Goal: Transaction & Acquisition: Purchase product/service

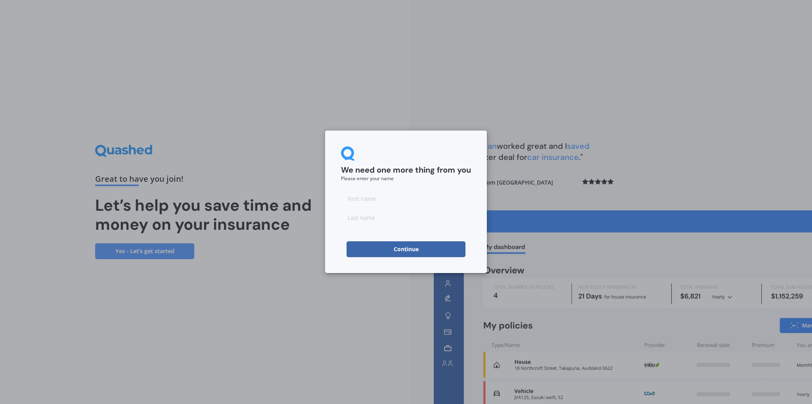
click at [374, 201] on input at bounding box center [406, 198] width 130 height 16
click at [401, 155] on div "We need one more thing from you Please enter your name" at bounding box center [406, 163] width 130 height 34
click at [370, 206] on input at bounding box center [406, 198] width 130 height 16
type input "Bri"
click at [371, 212] on input at bounding box center [406, 217] width 130 height 16
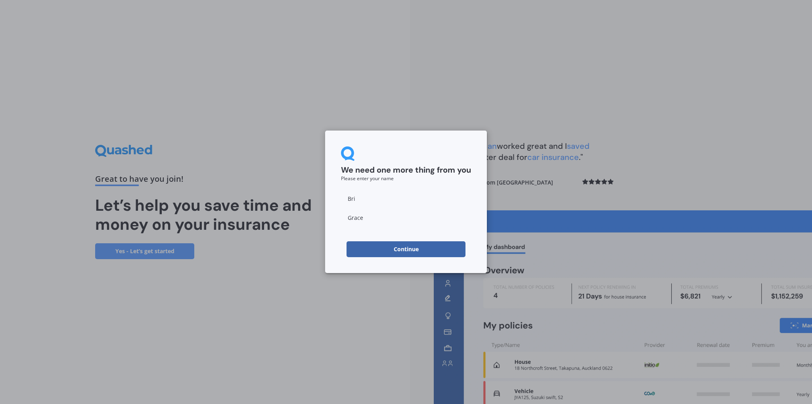
type input "Grace"
click at [395, 247] on button "Continue" at bounding box center [406, 249] width 119 height 16
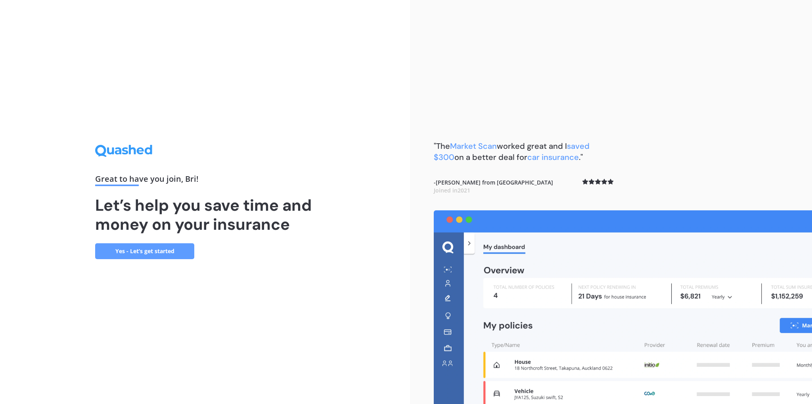
click at [159, 250] on link "Yes - Let’s get started" at bounding box center [144, 251] width 99 height 16
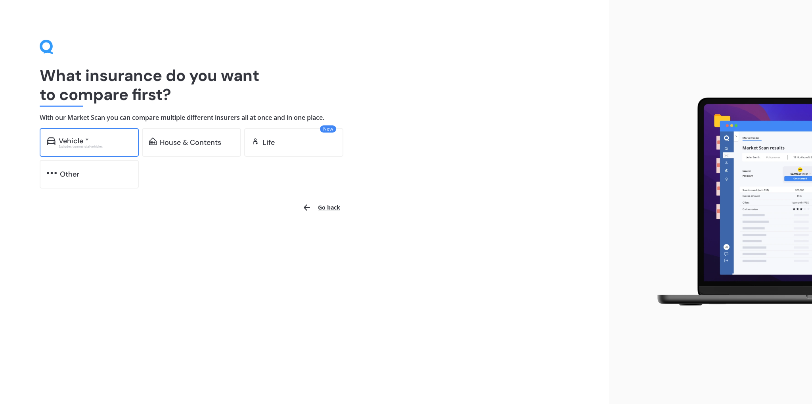
click at [77, 143] on div "Vehicle *" at bounding box center [74, 141] width 30 height 8
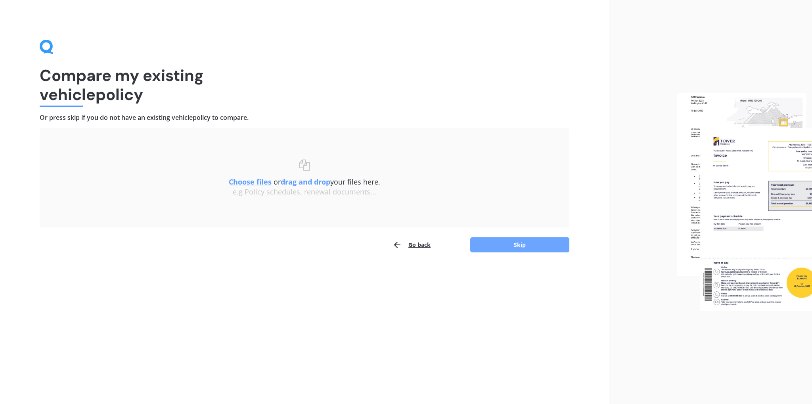
click at [517, 243] on button "Skip" at bounding box center [519, 244] width 99 height 15
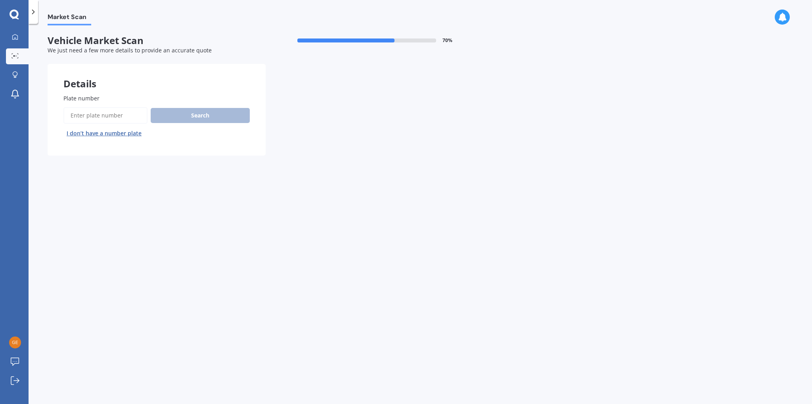
click at [92, 113] on input "Plate number" at bounding box center [105, 115] width 84 height 17
type input "hue901"
click at [177, 113] on button "Search" at bounding box center [200, 115] width 99 height 15
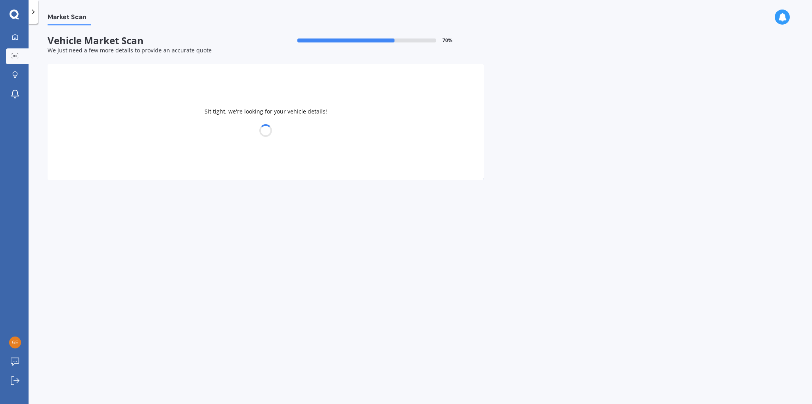
select select "TOYOTA"
select select "COROLLA"
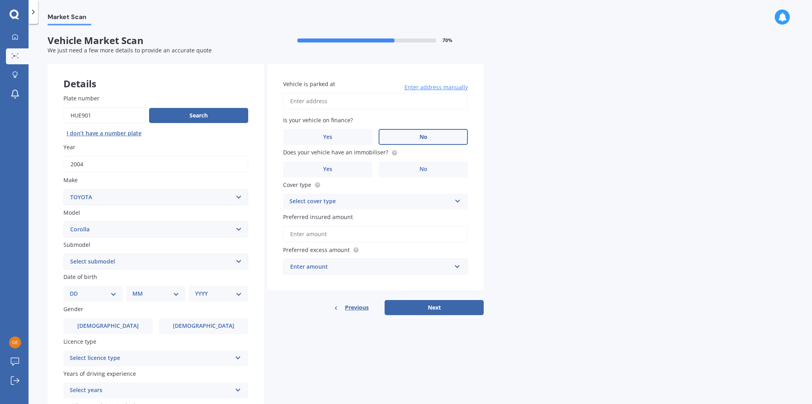
click at [415, 137] on label "No" at bounding box center [423, 137] width 89 height 16
click at [0, 0] on input "No" at bounding box center [0, 0] width 0 height 0
click at [440, 168] on label "No" at bounding box center [423, 169] width 89 height 16
click at [0, 0] on input "No" at bounding box center [0, 0] width 0 height 0
click at [390, 201] on div "Select cover type" at bounding box center [370, 202] width 162 height 10
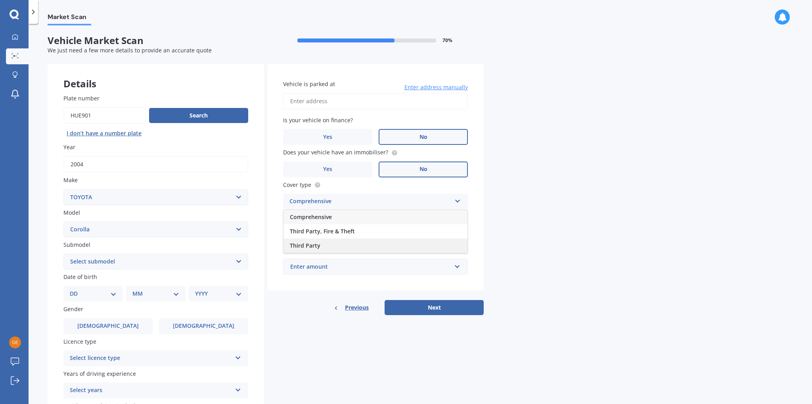
click at [334, 245] on div "Third Party" at bounding box center [375, 245] width 184 height 14
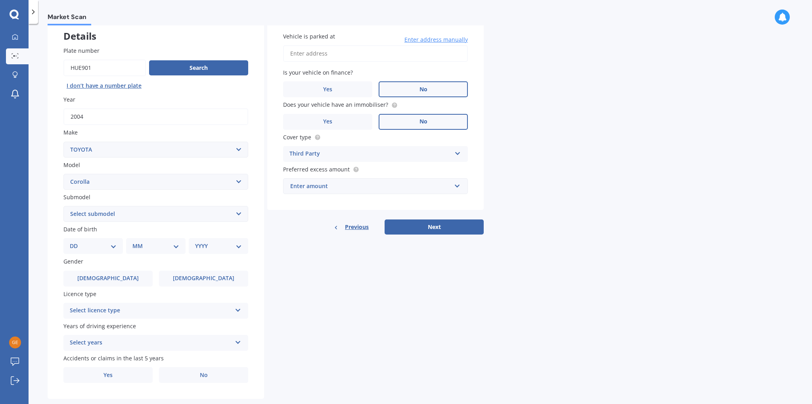
scroll to position [63, 0]
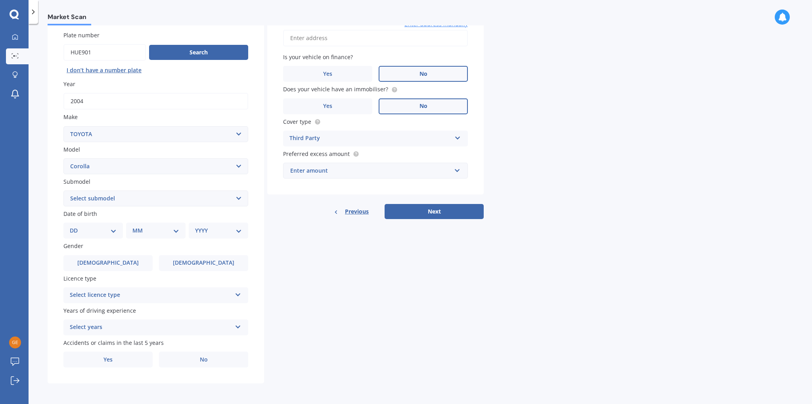
click at [180, 293] on div "Select licence type" at bounding box center [151, 295] width 162 height 10
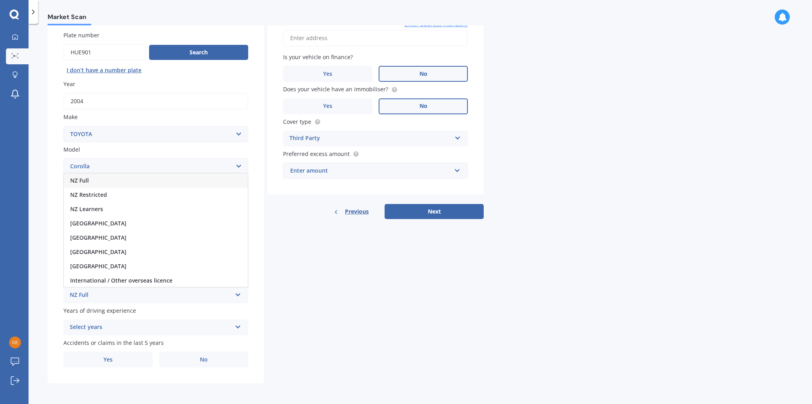
click at [100, 183] on div "NZ Full" at bounding box center [156, 180] width 184 height 14
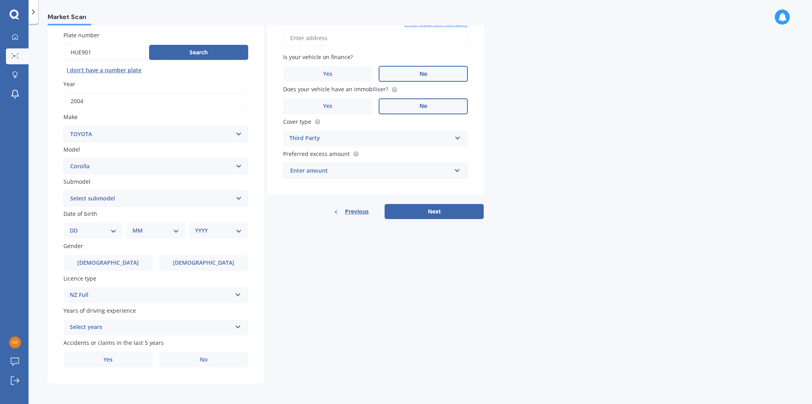
click at [132, 325] on div "Select years" at bounding box center [151, 327] width 162 height 10
click at [97, 283] on div "3 years" at bounding box center [156, 283] width 184 height 14
click at [208, 357] on label "No" at bounding box center [203, 359] width 89 height 16
click at [0, 0] on input "No" at bounding box center [0, 0] width 0 height 0
click at [207, 192] on select "Select submodel (All other) Axio Diesel [PERSON_NAME] 2WD [PERSON_NAME] 4WD FXG…" at bounding box center [155, 198] width 185 height 16
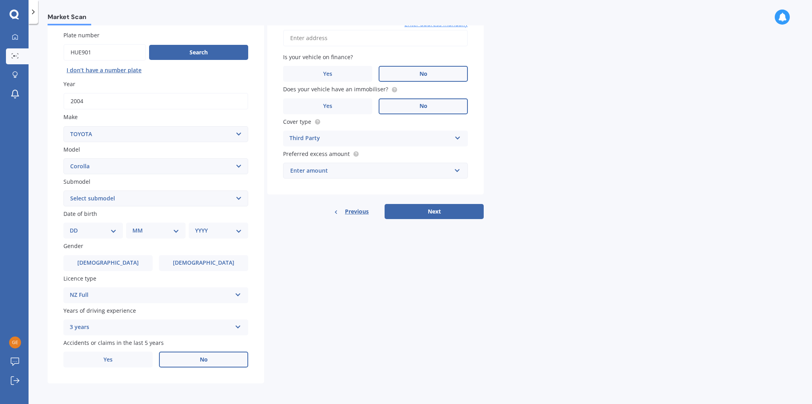
select select "RUNX"
click at [63, 190] on select "Select submodel (All other) Axio Diesel [PERSON_NAME] 2WD [PERSON_NAME] 4WD FXG…" at bounding box center [155, 198] width 185 height 16
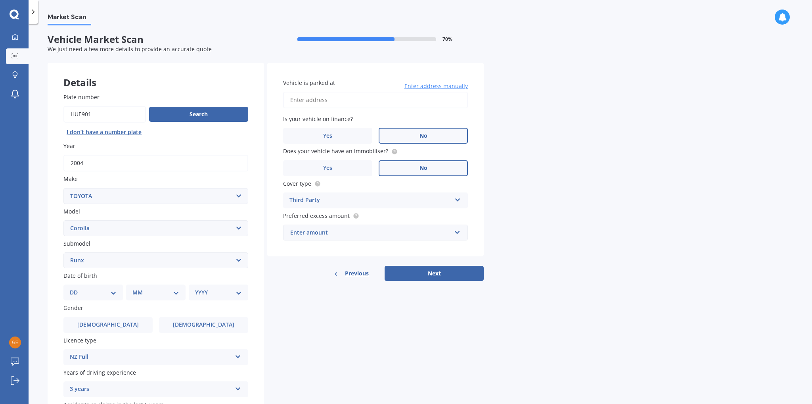
scroll to position [0, 0]
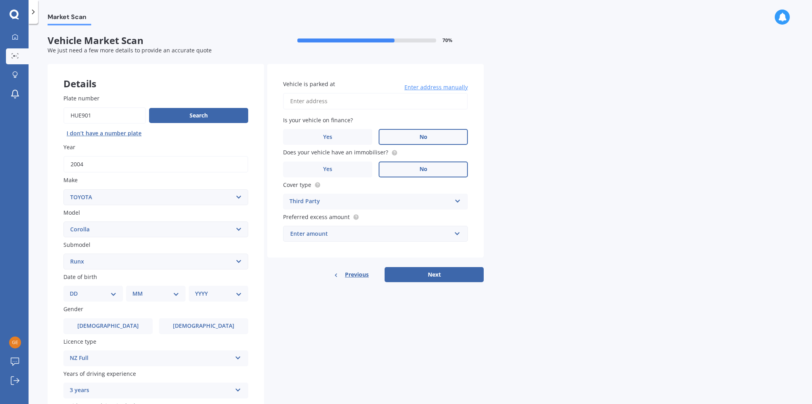
click at [352, 238] on div "Enter amount" at bounding box center [370, 233] width 161 height 9
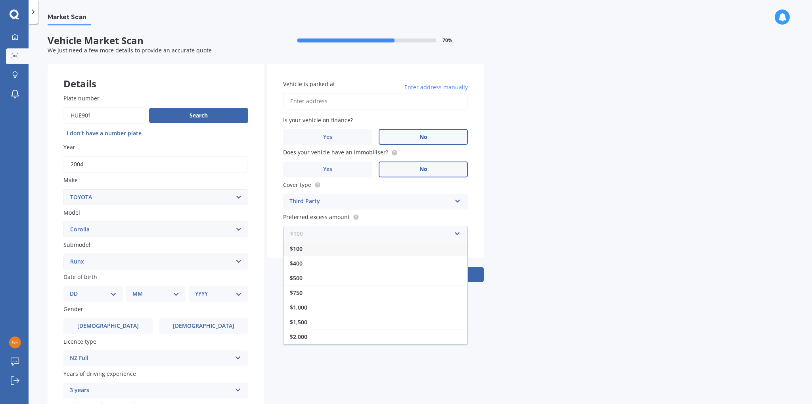
click at [352, 238] on input "text" at bounding box center [373, 233] width 178 height 15
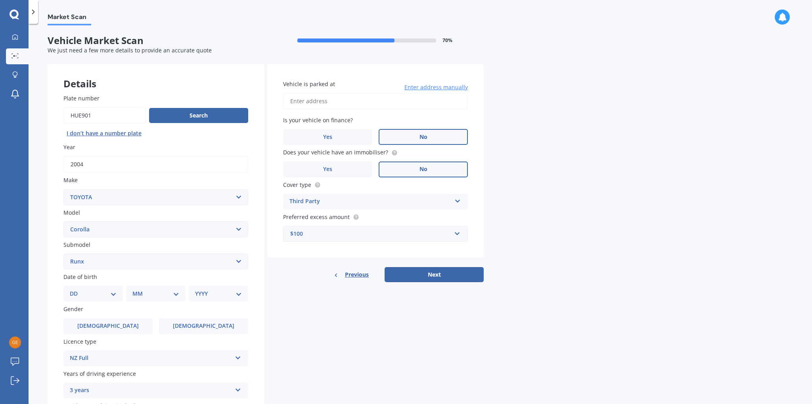
click at [490, 226] on div "Market Scan Vehicle Market Scan 70 % We just need a few more details to provide…" at bounding box center [420, 215] width 783 height 380
click at [417, 272] on button "Next" at bounding box center [434, 274] width 99 height 15
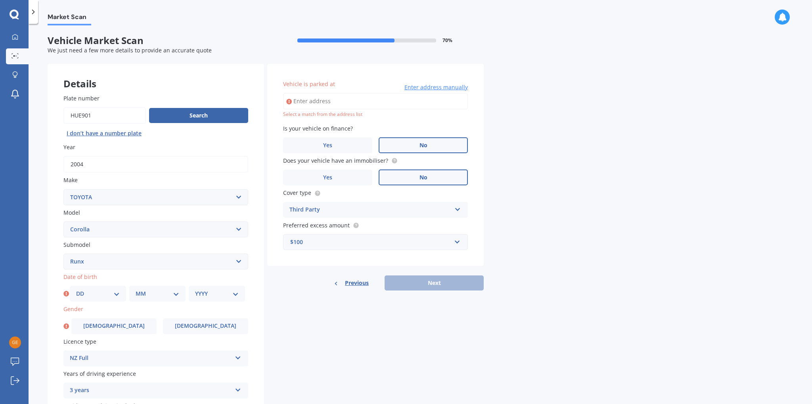
click at [312, 99] on input "Vehicle is parked at" at bounding box center [375, 101] width 185 height 17
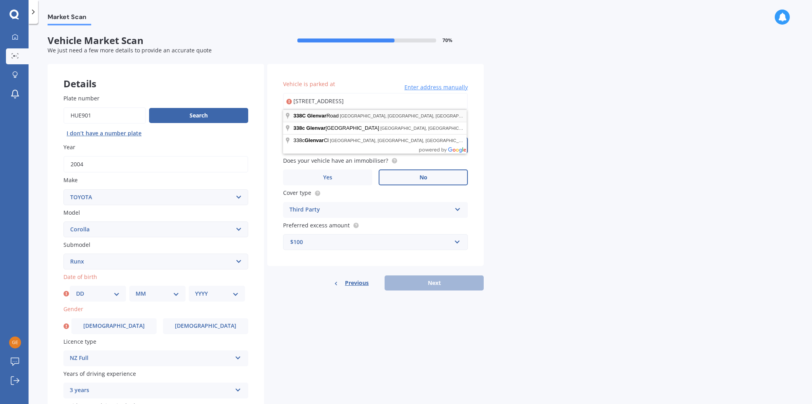
type input "[STREET_ADDRESS]"
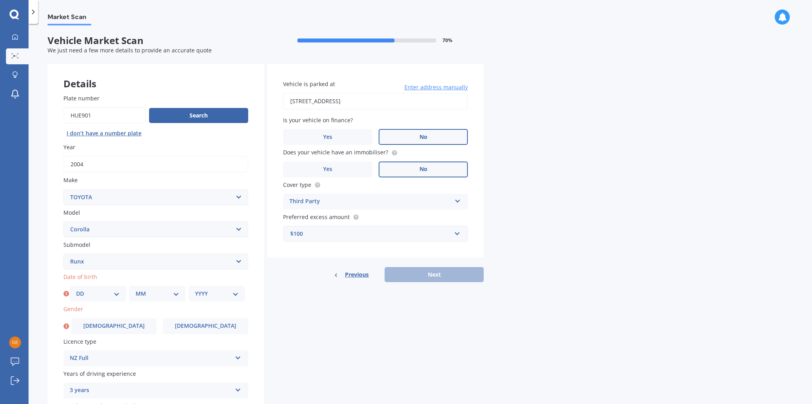
click at [364, 199] on div "Third Party" at bounding box center [370, 202] width 162 height 10
click at [96, 294] on select "DD 01 02 03 04 05 06 07 08 09 10 11 12 13 14 15 16 17 18 19 20 21 22 23 24 25 2…" at bounding box center [98, 293] width 44 height 9
select select "10"
click at [76, 289] on select "DD 01 02 03 04 05 06 07 08 09 10 11 12 13 14 15 16 17 18 19 20 21 22 23 24 25 2…" at bounding box center [98, 293] width 44 height 9
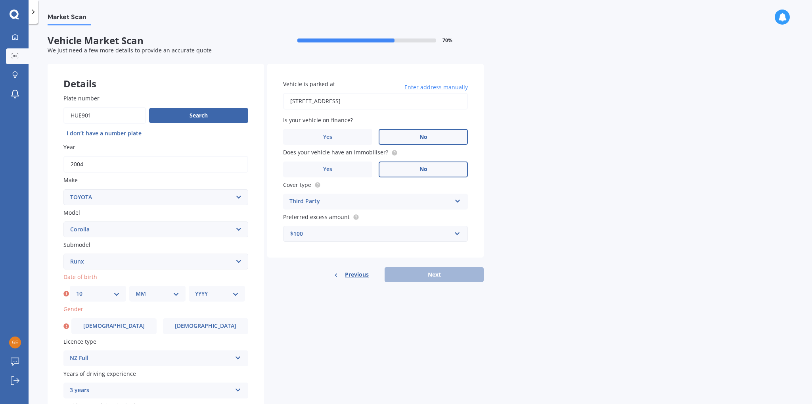
click at [134, 288] on div "MM 01 02 03 04 05 06 07 08 09 10 11 12" at bounding box center [157, 293] width 56 height 16
click at [138, 293] on select "MM 01 02 03 04 05 06 07 08 09 10 11 12" at bounding box center [158, 293] width 44 height 9
select select "07"
click at [136, 289] on select "MM 01 02 03 04 05 06 07 08 09 10 11 12" at bounding box center [158, 293] width 44 height 9
click at [206, 297] on select "YYYY 2025 2024 2023 2022 2021 2020 2019 2018 2017 2016 2015 2014 2013 2012 2011…" at bounding box center [217, 293] width 44 height 9
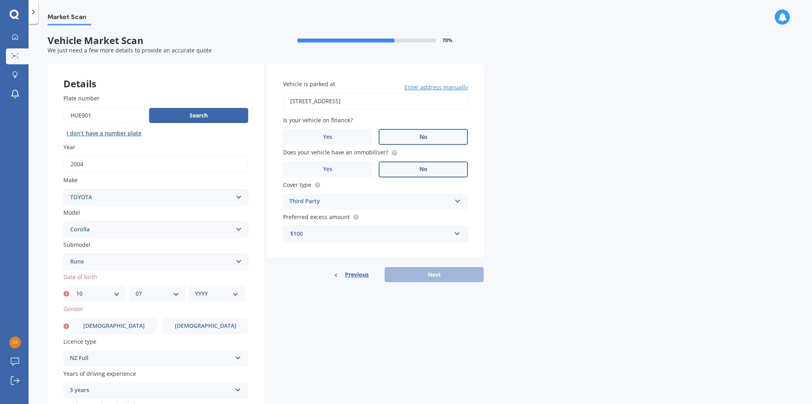
select select "2004"
click at [195, 289] on select "YYYY 2025 2024 2023 2022 2021 2020 2019 2018 2017 2016 2015 2014 2013 2012 2011…" at bounding box center [217, 293] width 44 height 9
click at [206, 324] on span "[DEMOGRAPHIC_DATA]" at bounding box center [205, 325] width 63 height 7
click at [0, 0] on input "[DEMOGRAPHIC_DATA]" at bounding box center [0, 0] width 0 height 0
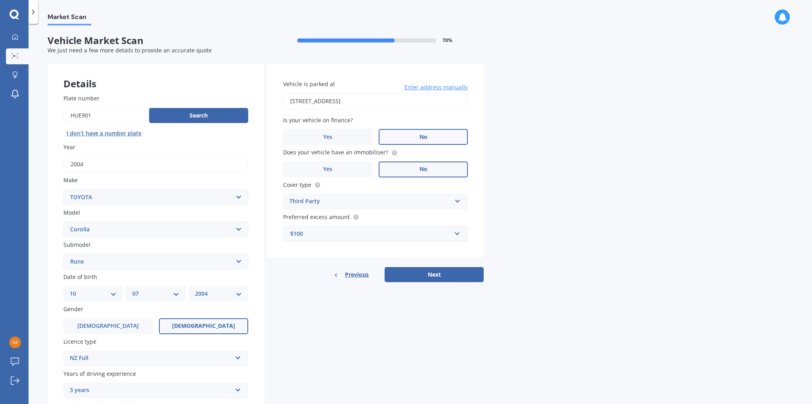
click at [355, 200] on div "Third Party" at bounding box center [370, 202] width 162 height 10
click at [350, 230] on span "Third Party, Fire & Theft" at bounding box center [322, 231] width 65 height 8
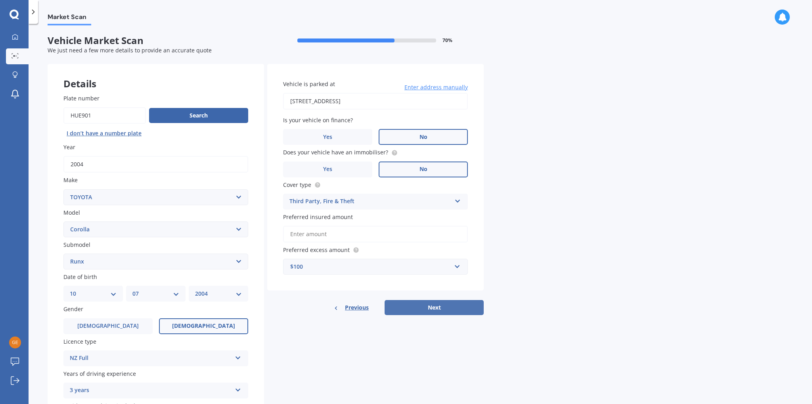
click at [429, 310] on button "Next" at bounding box center [434, 307] width 99 height 15
click at [371, 234] on input "Preferred insured amount" at bounding box center [375, 234] width 185 height 17
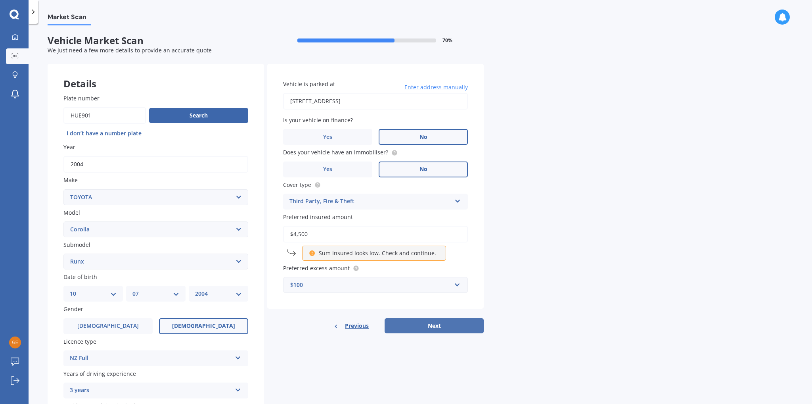
type input "$4,500"
click at [410, 326] on button "Next" at bounding box center [434, 325] width 99 height 15
select select "10"
select select "07"
select select "2004"
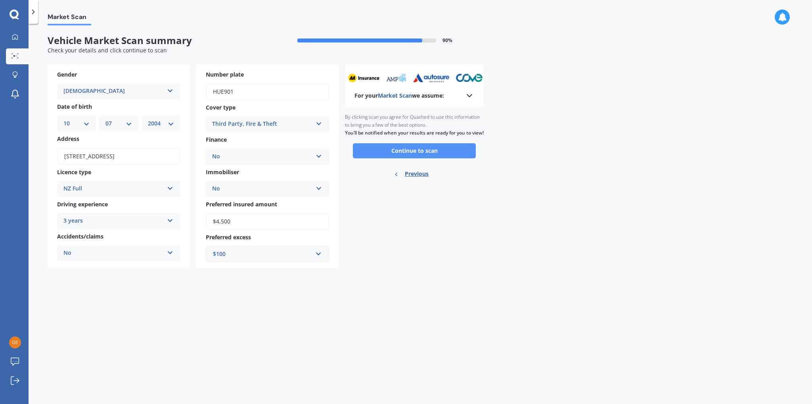
click at [407, 155] on button "Continue to scan" at bounding box center [414, 150] width 123 height 15
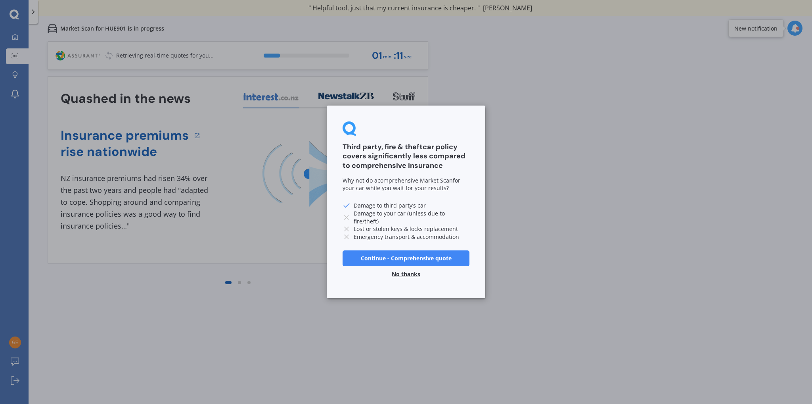
drag, startPoint x: 403, startPoint y: 255, endPoint x: 506, endPoint y: 271, distance: 103.8
click at [506, 271] on div "Third party, fire & theft car policy covers significantly less compared to comp…" at bounding box center [406, 202] width 812 height 404
